Goal: Task Accomplishment & Management: Use online tool/utility

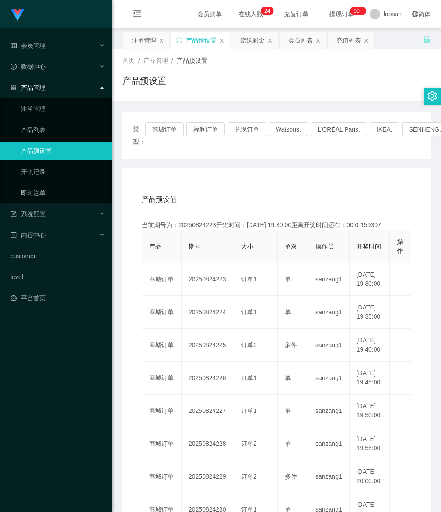
drag, startPoint x: 0, startPoint y: 0, endPoint x: 198, endPoint y: 40, distance: 202.0
click at [198, 40] on div "产品预设置" at bounding box center [201, 40] width 31 height 17
click at [159, 130] on button "商城订单" at bounding box center [164, 129] width 39 height 14
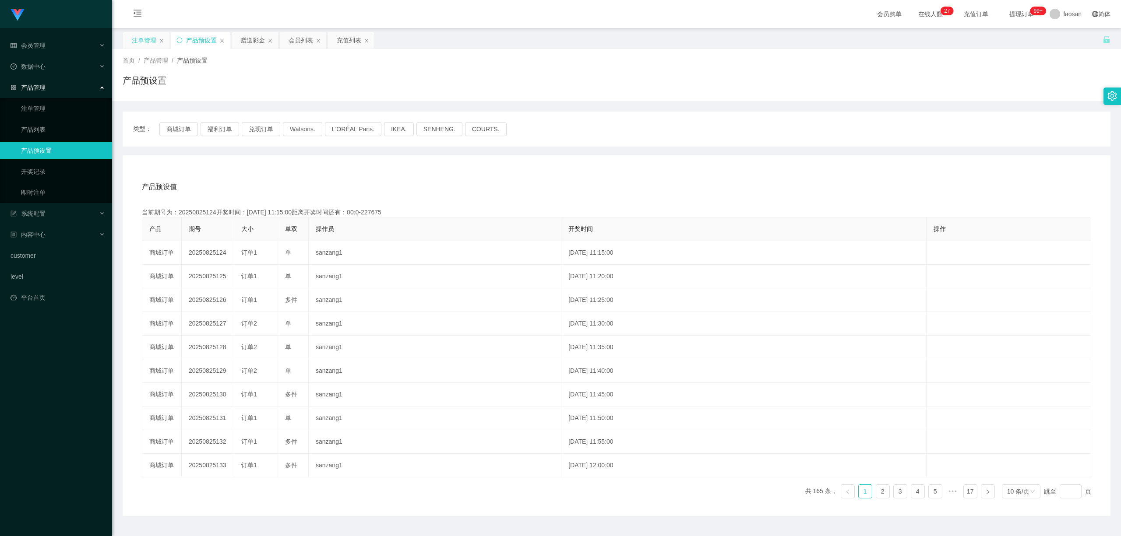
click at [149, 42] on div "注单管理" at bounding box center [144, 40] width 25 height 17
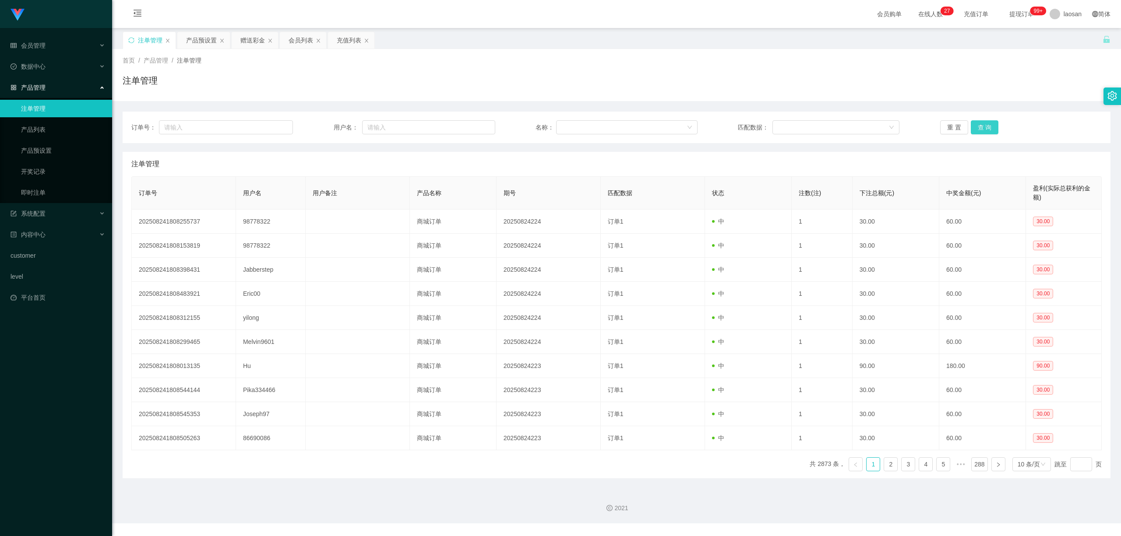
click at [441, 126] on button "查 询" at bounding box center [985, 127] width 28 height 14
click at [441, 126] on div "重 置 查 询" at bounding box center [1021, 127] width 162 height 14
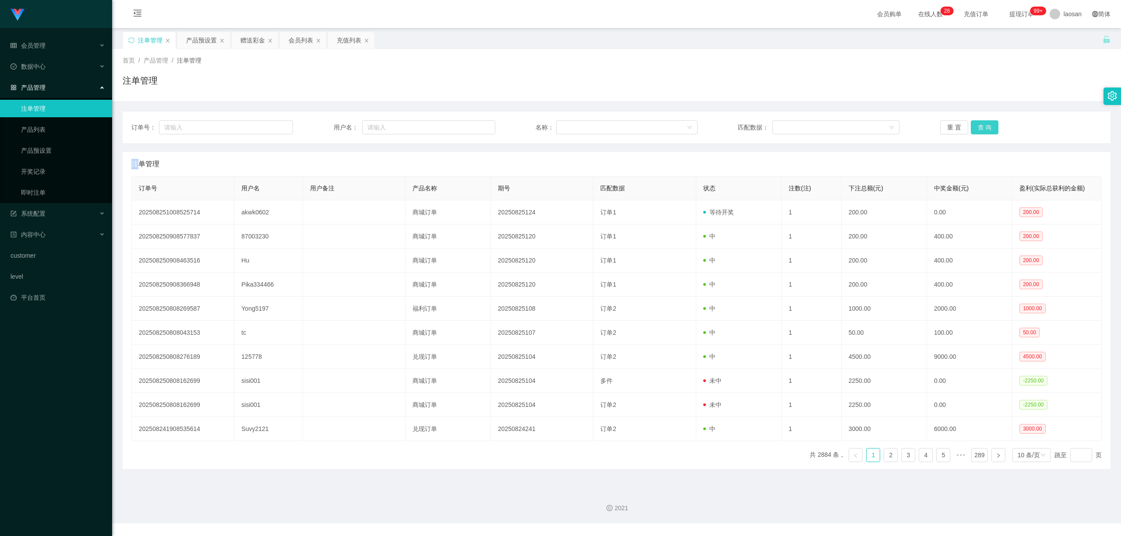
click at [441, 126] on button "查 询" at bounding box center [985, 127] width 28 height 14
click at [441, 126] on div "重 置 查 询" at bounding box center [1021, 127] width 162 height 14
click at [441, 128] on button "查 询" at bounding box center [985, 127] width 28 height 14
click at [441, 128] on div "重 置 查 询" at bounding box center [1021, 127] width 162 height 14
click at [441, 128] on button "查 询" at bounding box center [985, 127] width 28 height 14
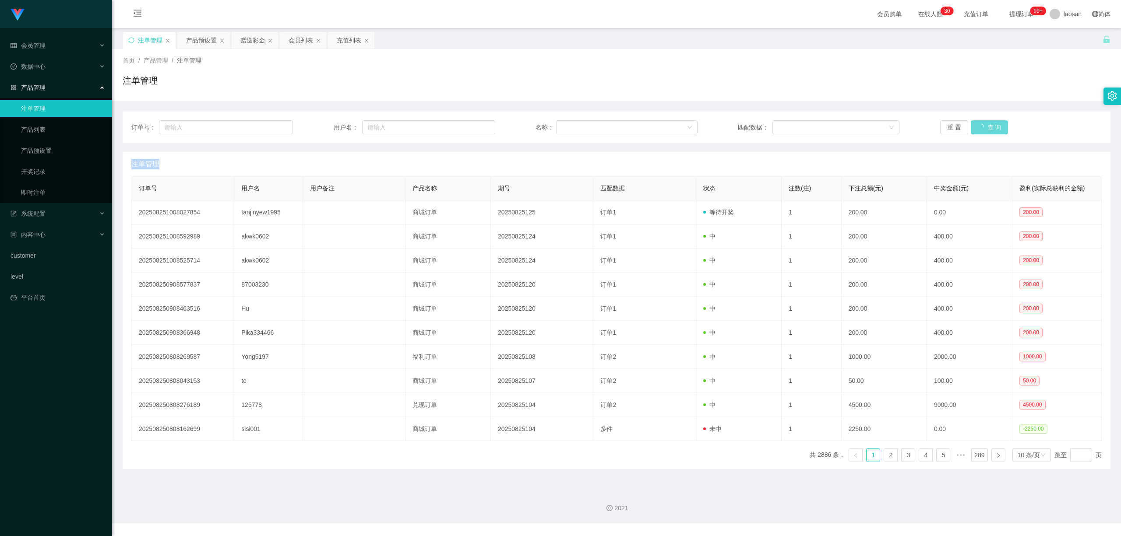
click at [441, 128] on div "重 置 查 询" at bounding box center [1021, 127] width 162 height 14
click at [441, 128] on button "查 询" at bounding box center [985, 127] width 28 height 14
click at [441, 128] on div "重 置 查 询" at bounding box center [1021, 127] width 162 height 14
click at [441, 128] on button "查 询" at bounding box center [985, 127] width 28 height 14
